Goal: Find specific page/section: Find specific page/section

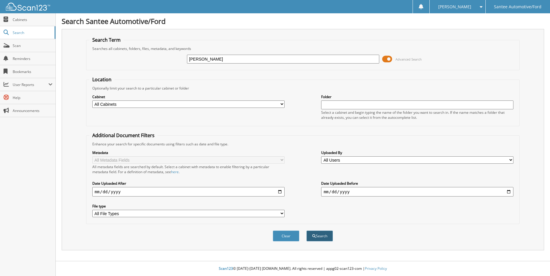
type input "[PERSON_NAME]"
click at [312, 237] on span "submit" at bounding box center [314, 236] width 4 height 4
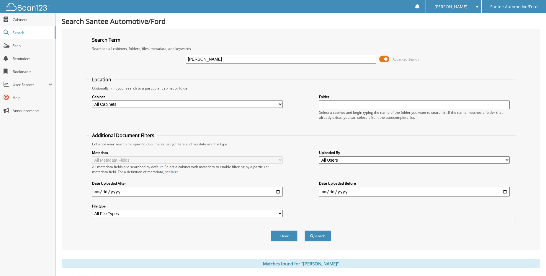
click at [381, 60] on span at bounding box center [384, 59] width 10 height 9
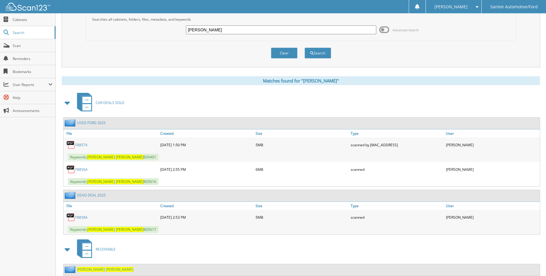
scroll to position [29, 0]
click at [78, 145] on link "F8857A" at bounding box center [81, 144] width 12 height 5
click at [80, 168] on link "F8856A" at bounding box center [81, 168] width 12 height 5
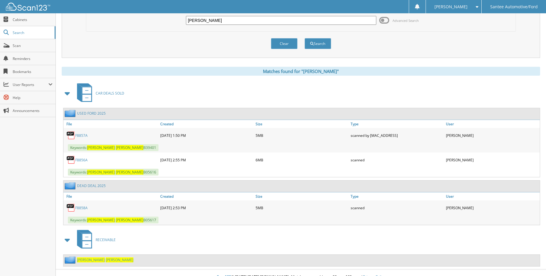
scroll to position [47, 0]
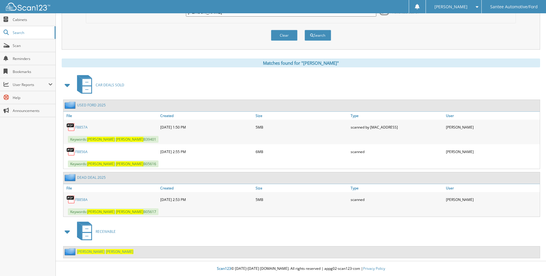
click at [81, 198] on link "F8858A" at bounding box center [81, 199] width 12 height 5
